Goal: Task Accomplishment & Management: Complete application form

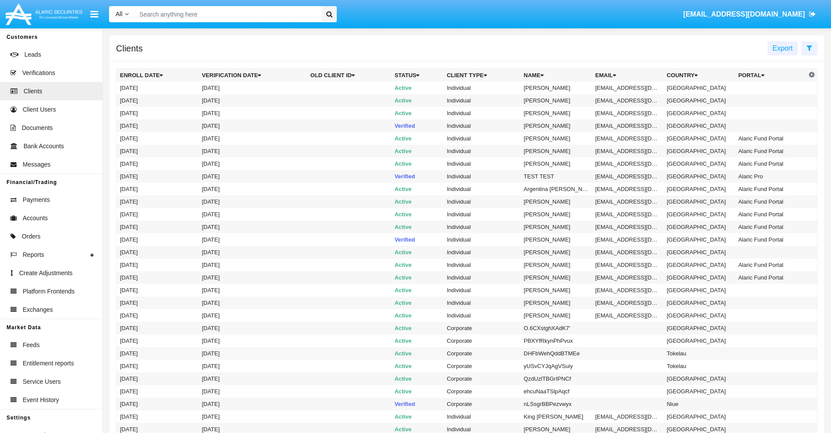
click at [809, 48] on icon at bounding box center [810, 48] width 6 height 7
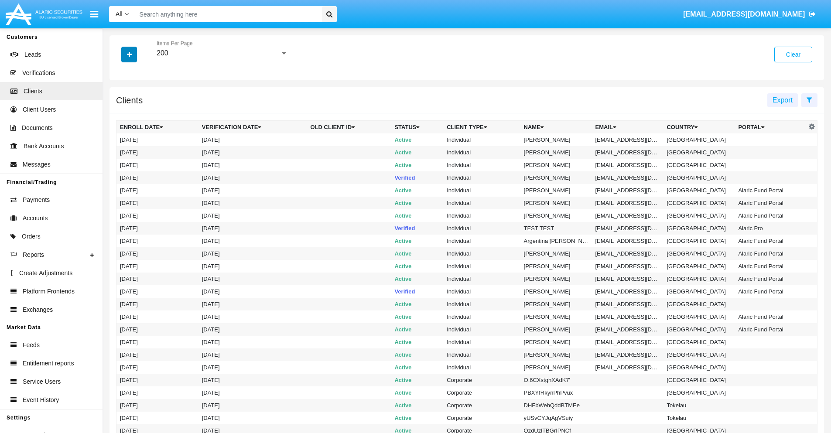
click at [129, 54] on icon "button" at bounding box center [129, 54] width 5 height 6
click at [136, 148] on span "Email" at bounding box center [135, 148] width 17 height 10
click at [120, 152] on input "Email" at bounding box center [120, 152] width 0 height 0
checkbox input "true"
click at [129, 54] on icon "button" at bounding box center [129, 54] width 5 height 6
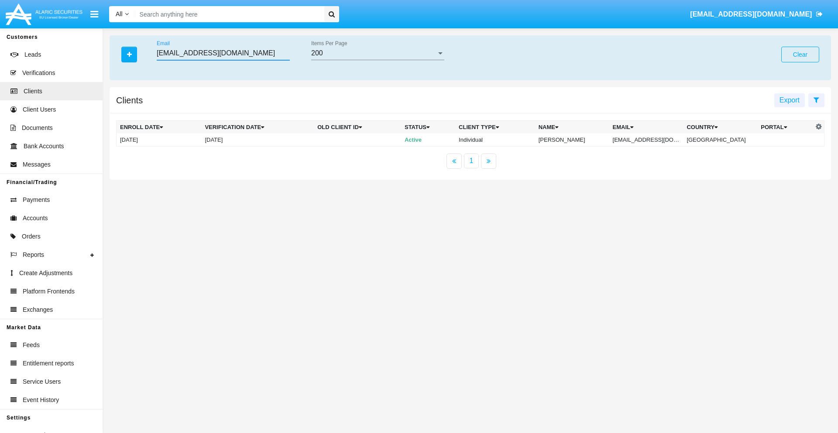
type input "[EMAIL_ADDRESS][DOMAIN_NAME]"
click at [652, 140] on td "[EMAIL_ADDRESS][DOMAIN_NAME]" at bounding box center [646, 140] width 74 height 13
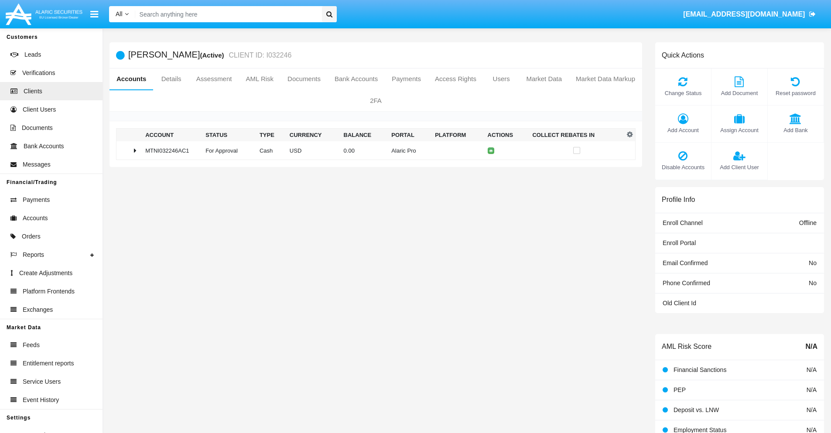
click at [795, 130] on span "Add Bank" at bounding box center [795, 130] width 47 height 8
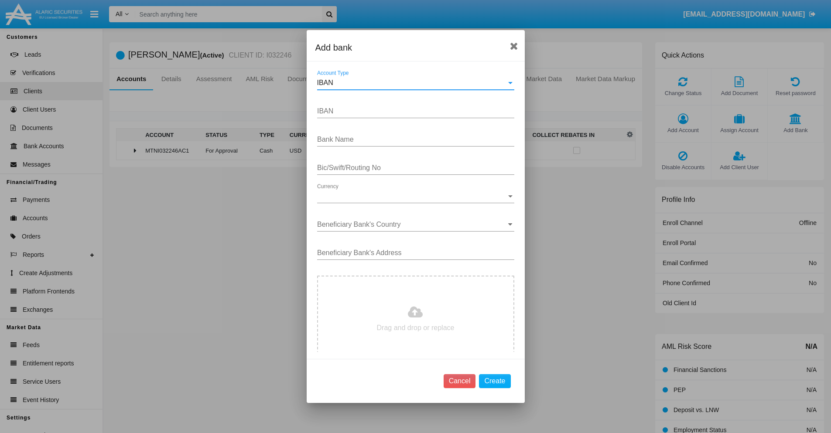
click at [412, 83] on div "IBAN" at bounding box center [411, 83] width 189 height 8
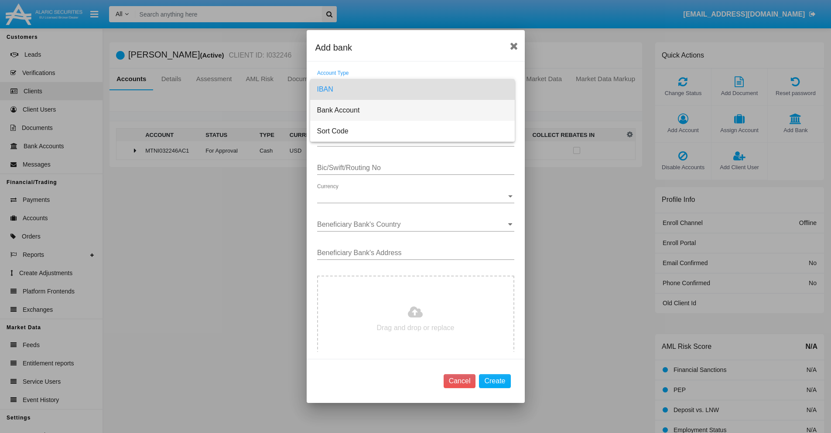
click at [412, 110] on span "Bank Account" at bounding box center [412, 110] width 191 height 21
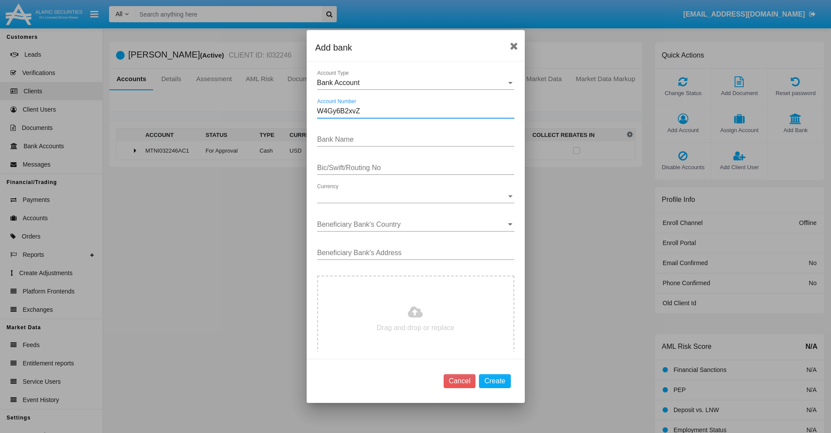
type input "W4Gy6B2xvZ"
type input "nDFdhlRSJFooBIx"
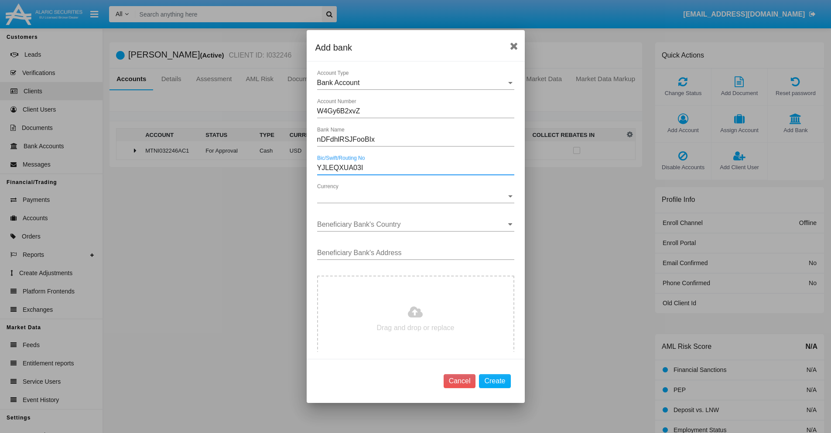
type input "YJLEQXUA03I"
click at [412, 196] on span "Currency" at bounding box center [411, 196] width 189 height 8
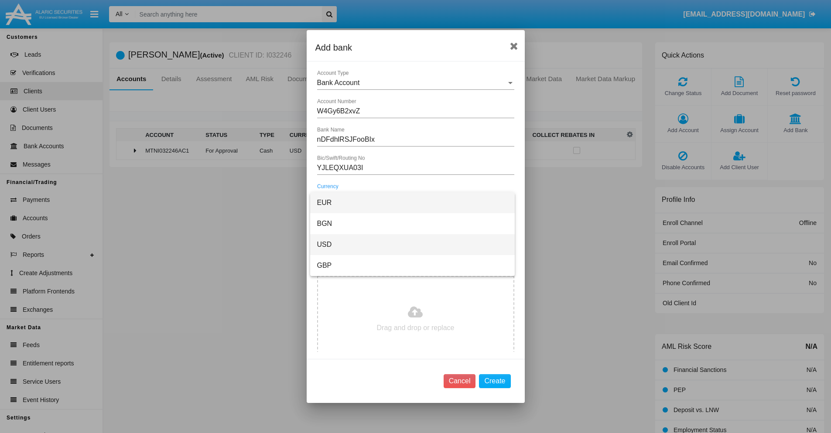
click at [412, 245] on span "USD" at bounding box center [412, 244] width 191 height 21
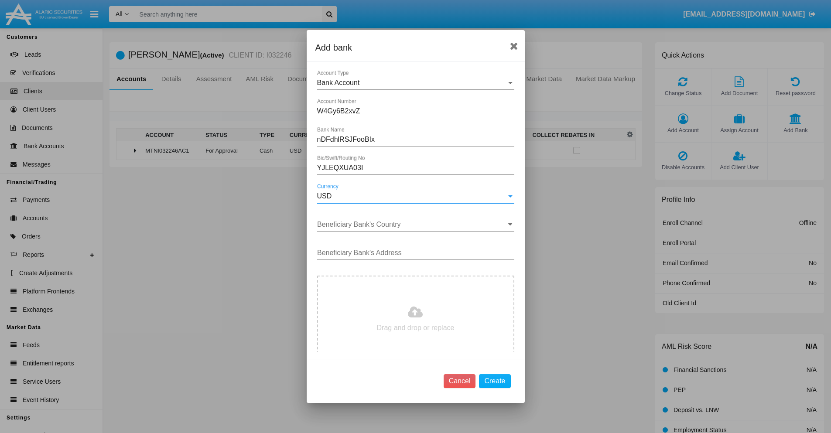
click at [412, 225] on input "Beneficiary Bank's Country" at bounding box center [415, 225] width 197 height 8
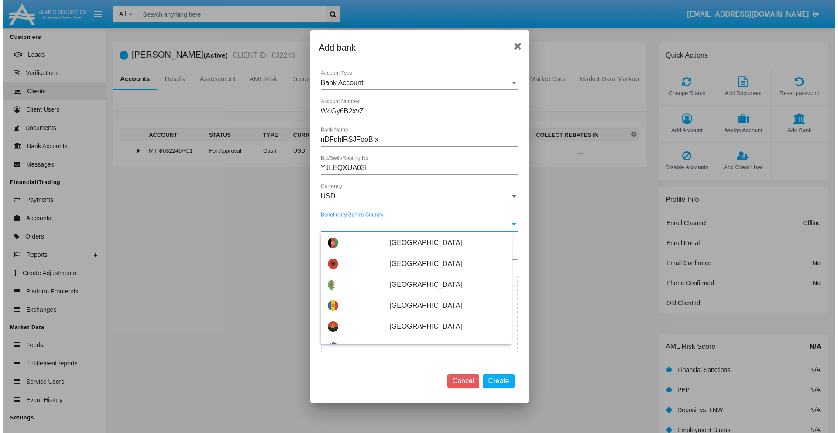
scroll to position [2401, 0]
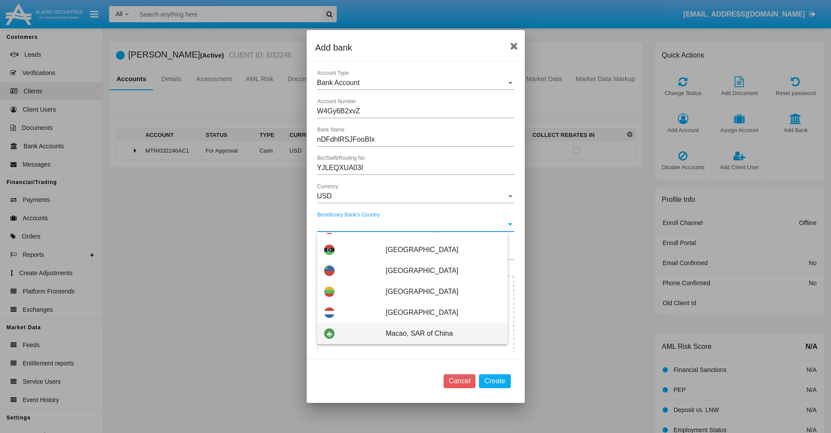
click at [438, 334] on span "Macao, SAR of China" at bounding box center [443, 333] width 115 height 21
type input "Macao, SAR of China"
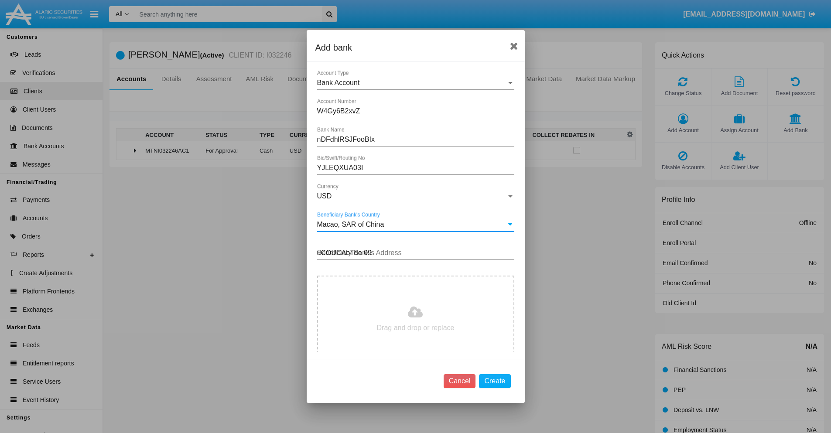
type input "uCOUCAbTde 095"
type input "C:\fakepath\bank-statement.png"
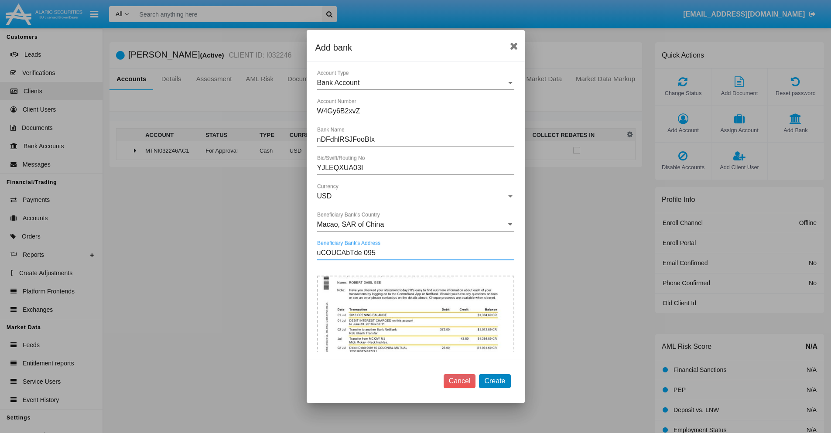
click at [495, 381] on button "Create" at bounding box center [494, 381] width 31 height 14
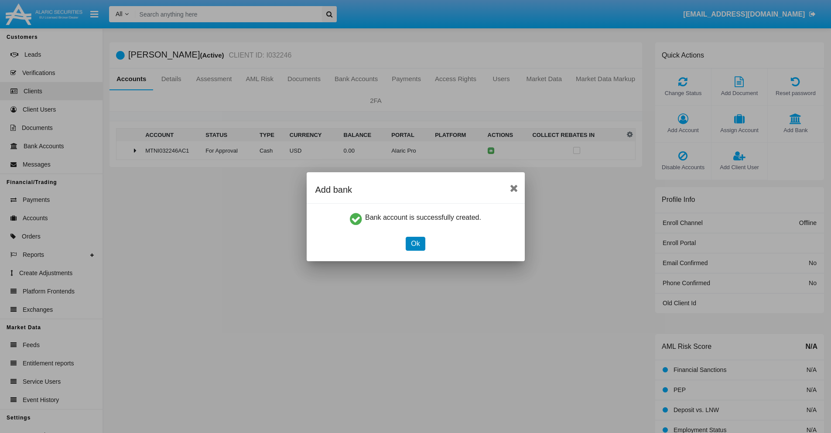
click at [415, 243] on button "Ok" at bounding box center [415, 244] width 19 height 14
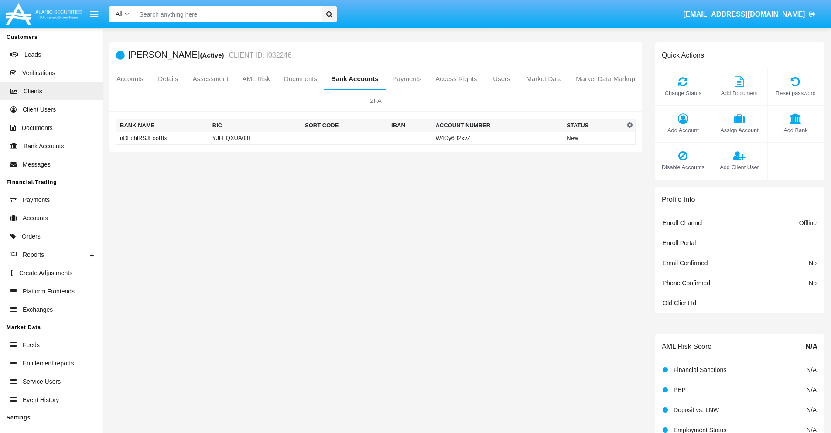
click at [162, 138] on td "nDFdhlRSJFooBIx" at bounding box center [162, 138] width 92 height 13
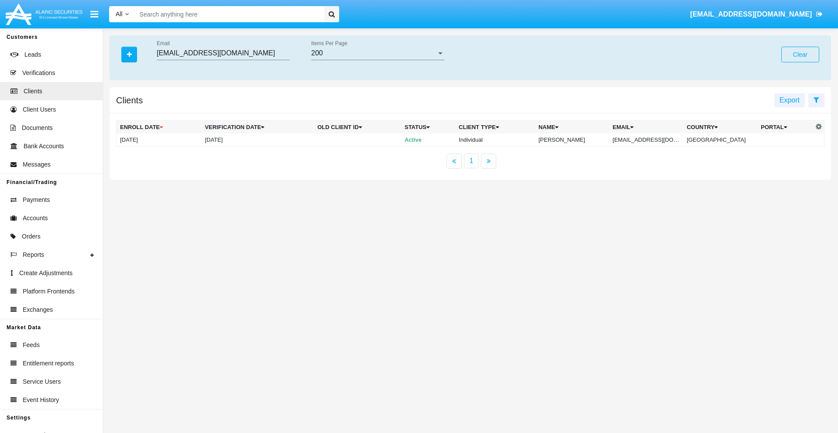
click at [800, 55] on button "Clear" at bounding box center [800, 55] width 38 height 16
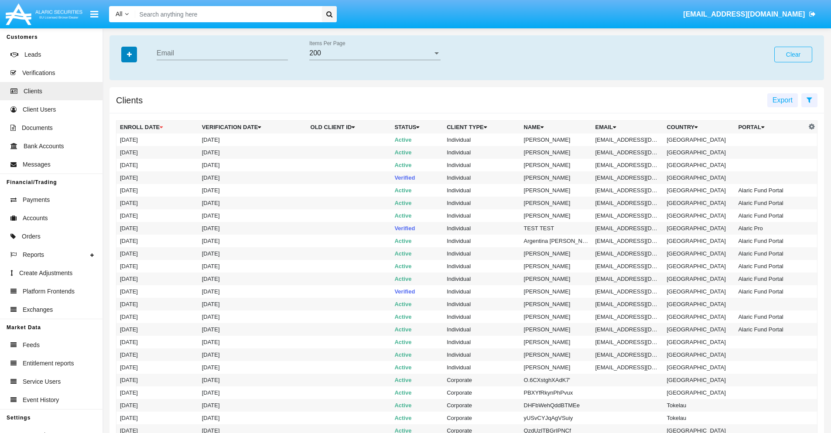
click at [129, 54] on icon "button" at bounding box center [129, 54] width 5 height 6
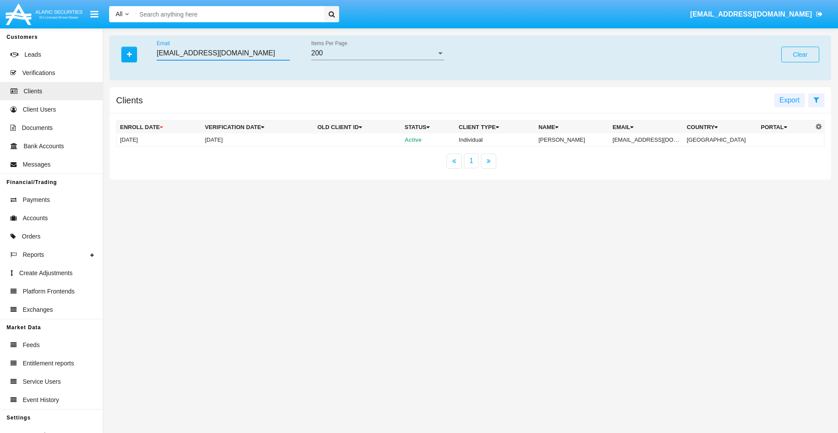
type input "[EMAIL_ADDRESS][DOMAIN_NAME]"
click at [652, 140] on td "[EMAIL_ADDRESS][DOMAIN_NAME]" at bounding box center [646, 140] width 74 height 13
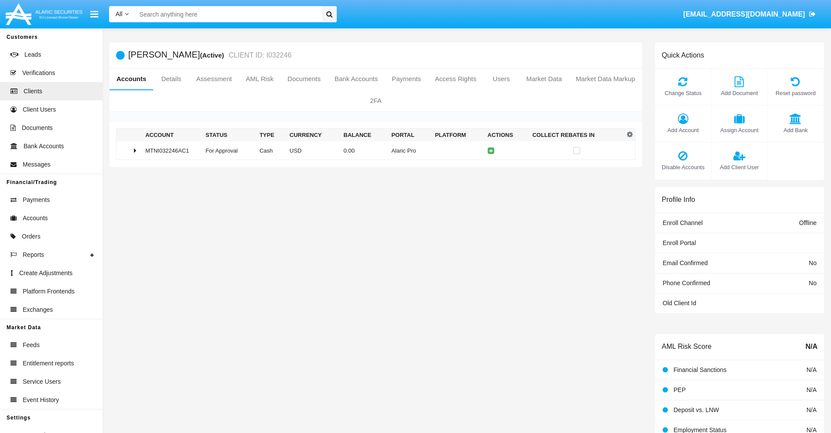
click at [795, 130] on span "Add Bank" at bounding box center [795, 130] width 47 height 8
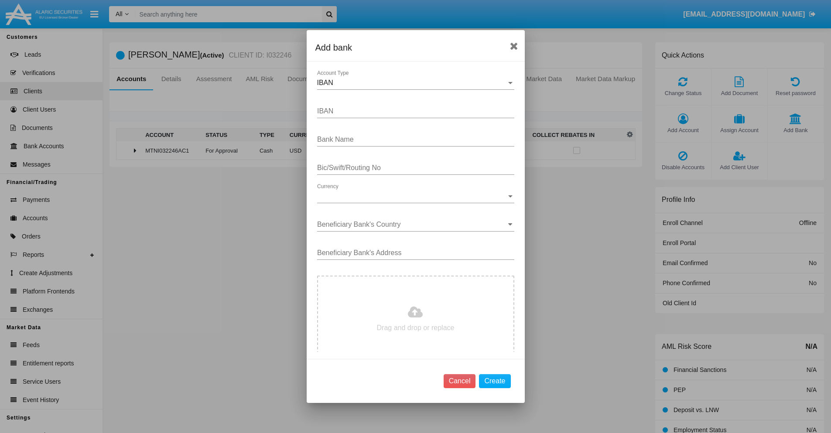
click at [412, 83] on div "IBAN" at bounding box center [411, 83] width 189 height 8
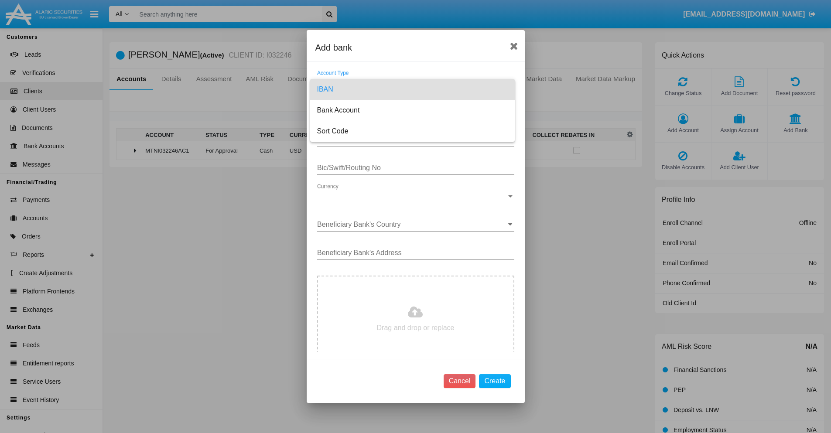
click at [412, 89] on span "IBAN" at bounding box center [412, 89] width 191 height 21
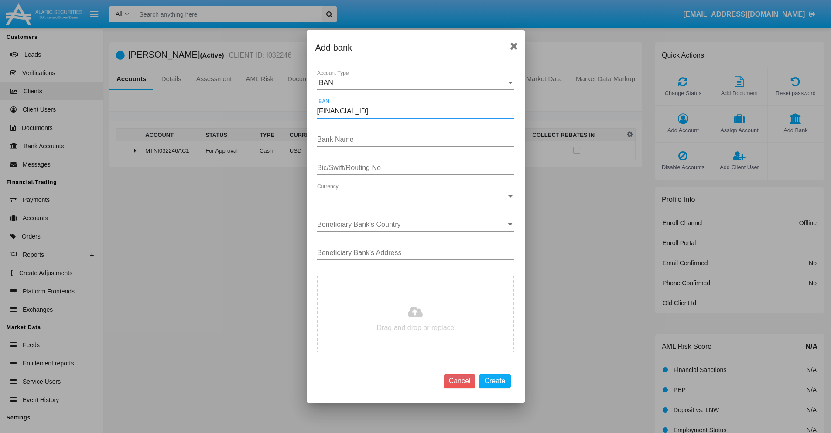
type input "[FINANCIAL_ID]"
type input "hVuQTTgNqYbpIcK"
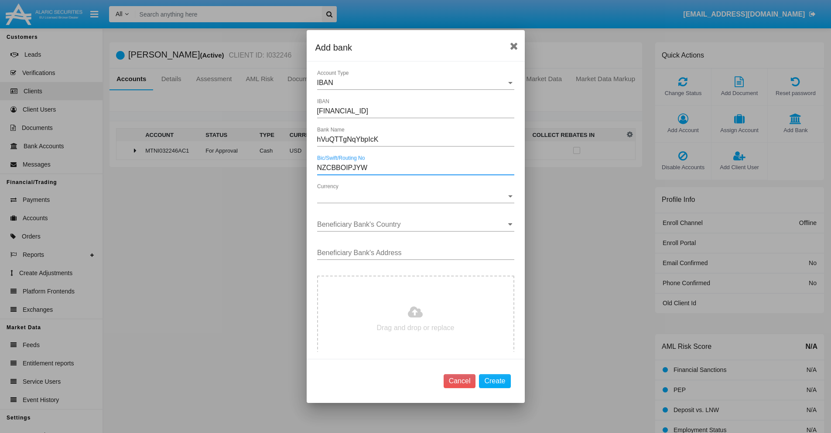
type input "NZCBBOIPJYW"
click at [412, 196] on span "Currency" at bounding box center [411, 196] width 189 height 8
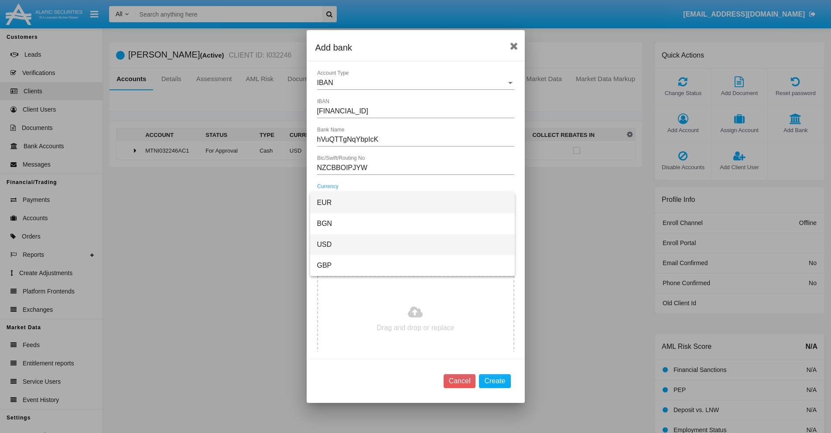
click at [412, 245] on span "USD" at bounding box center [412, 244] width 191 height 21
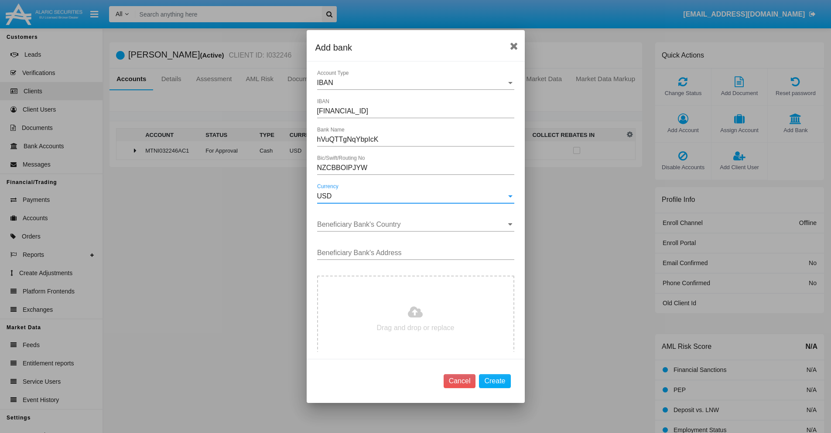
click at [412, 225] on input "Beneficiary Bank's Country" at bounding box center [415, 225] width 197 height 8
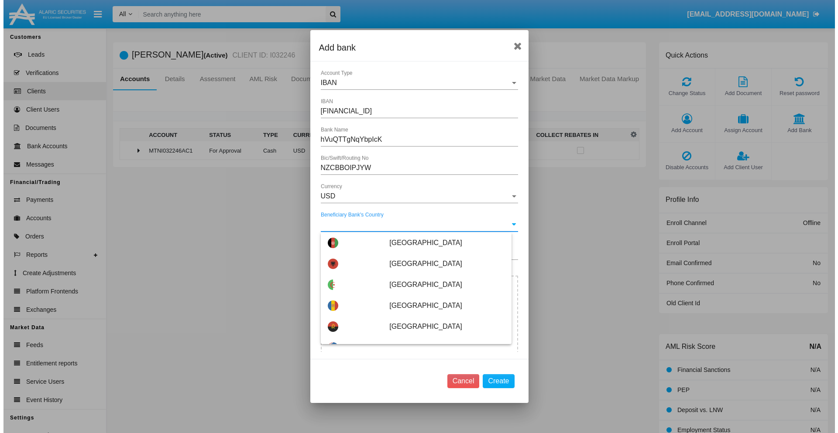
scroll to position [3574, 0]
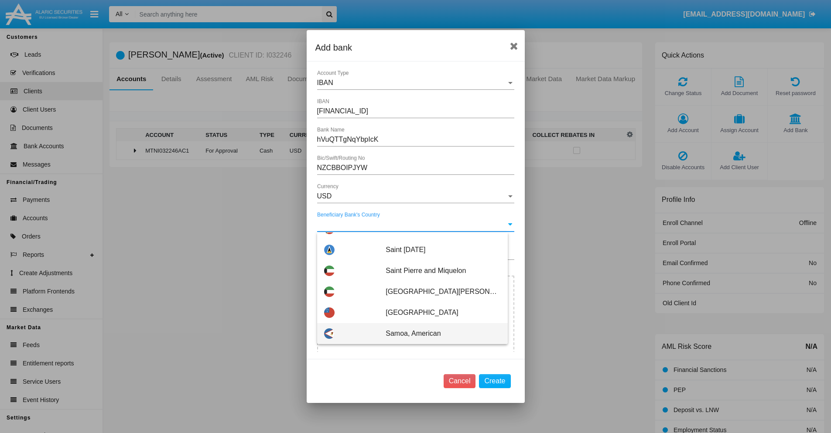
click at [438, 334] on span "Samoa, American" at bounding box center [443, 333] width 115 height 21
type input "Samoa, American"
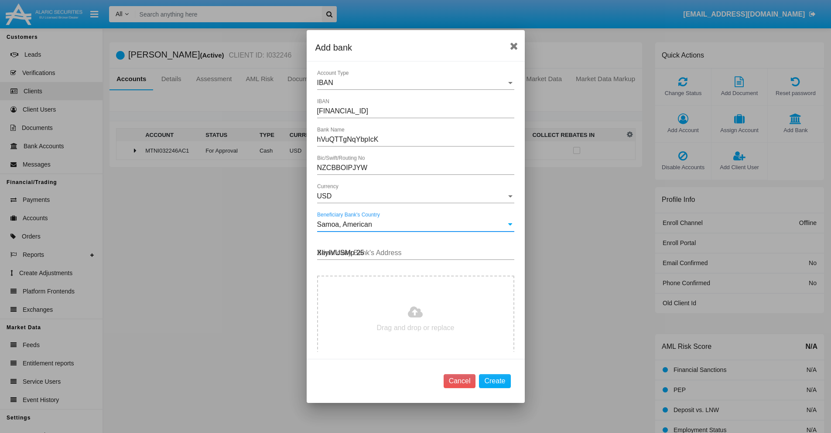
type input "XIiyIVUSMp 259"
type input "C:\fakepath\bank-statement.png"
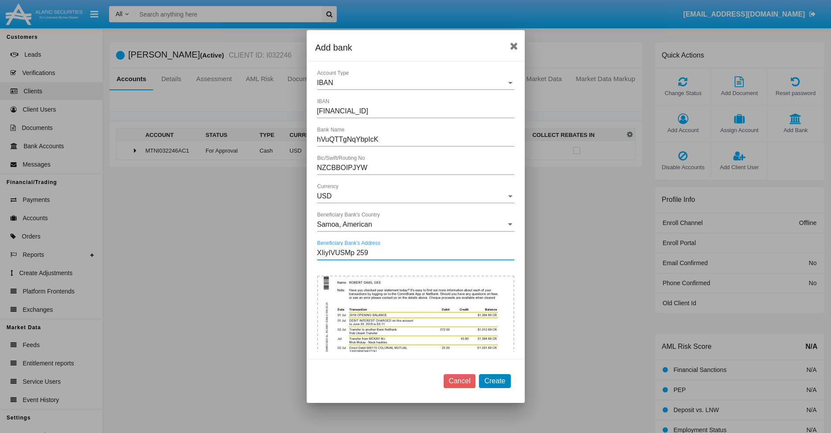
click at [495, 381] on button "Create" at bounding box center [494, 381] width 31 height 14
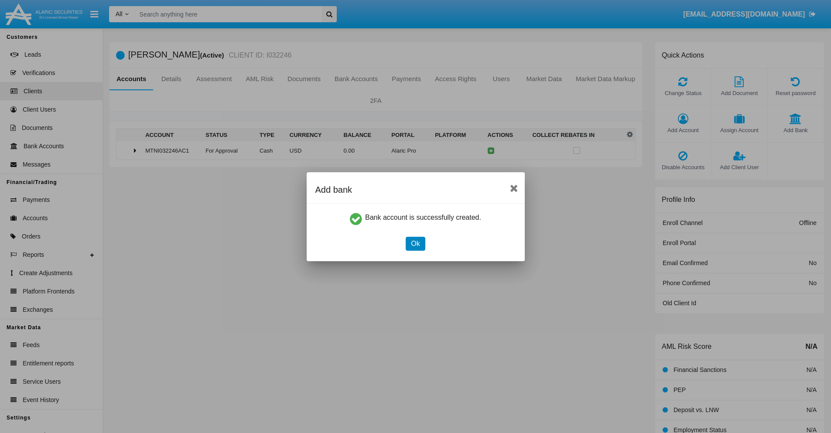
click at [415, 243] on button "Ok" at bounding box center [415, 244] width 19 height 14
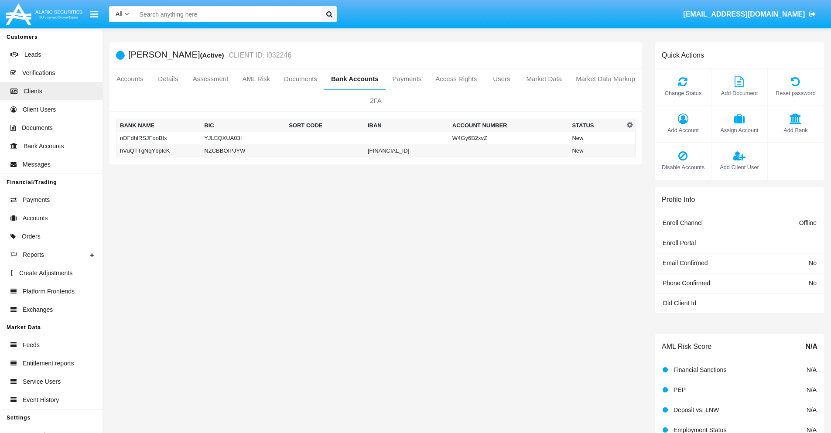
click at [158, 151] on td "hVuQTTgNqYbpIcK" at bounding box center [158, 150] width 85 height 13
